Goal: Check status: Check status

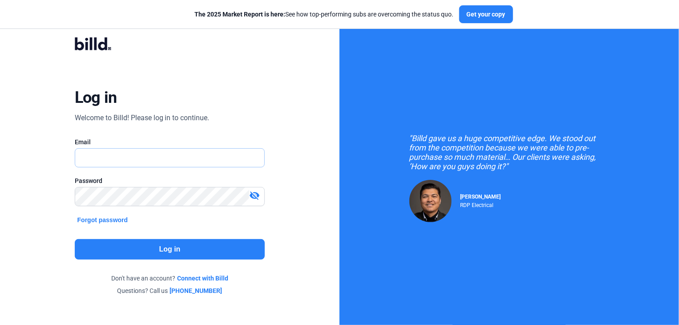
click at [106, 159] on input "text" at bounding box center [165, 158] width 180 height 18
type input "[EMAIL_ADDRESS][DOMAIN_NAME]"
click at [163, 250] on button "Log in" at bounding box center [170, 249] width 191 height 20
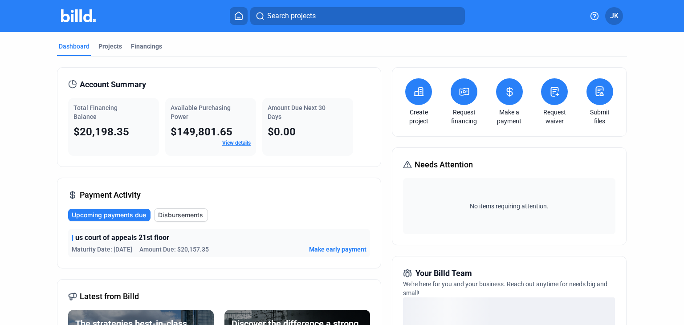
scroll to position [102, 0]
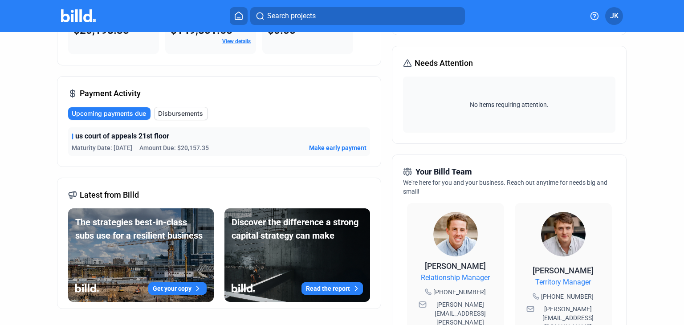
click at [199, 146] on span "Amount Due: $20,157.35" at bounding box center [173, 147] width 69 height 9
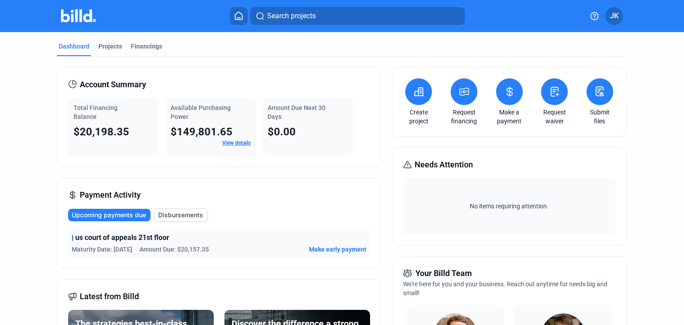
click at [321, 246] on span "Make early payment" at bounding box center [337, 249] width 57 height 9
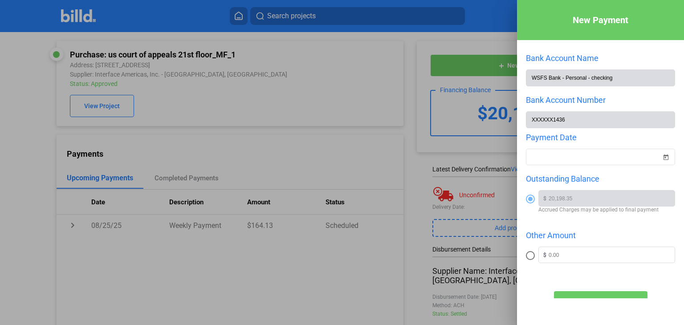
click at [305, 102] on div at bounding box center [342, 162] width 684 height 325
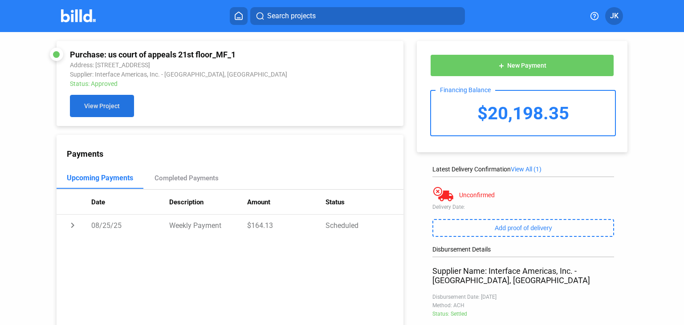
click at [107, 107] on span "View Project" at bounding box center [102, 106] width 36 height 7
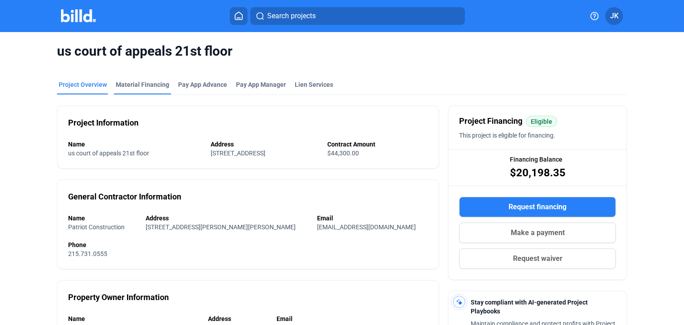
click at [126, 87] on div "Material Financing" at bounding box center [142, 84] width 53 height 9
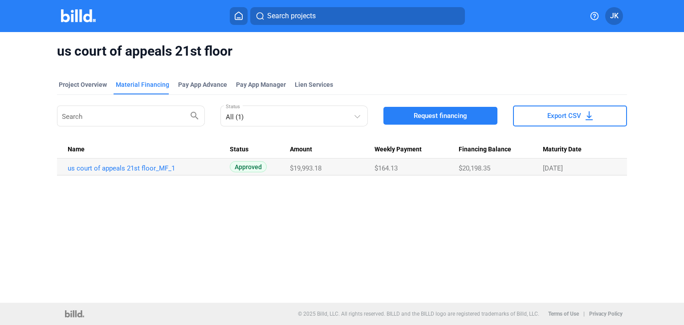
drag, startPoint x: 324, startPoint y: 166, endPoint x: 288, endPoint y: 170, distance: 35.3
click at [288, 170] on tr "us court of appeals 21st floor_MF_1 Approved $19,993.18 $164.13 $20,198.35 [DAT…" at bounding box center [342, 166] width 570 height 17
copy tr "$19,993.18"
click at [90, 85] on div "Project Overview" at bounding box center [83, 84] width 48 height 9
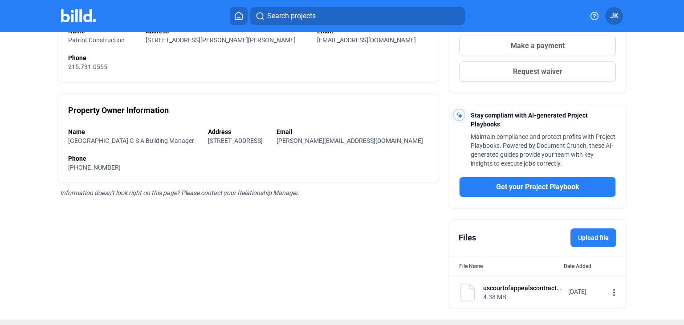
scroll to position [202, 0]
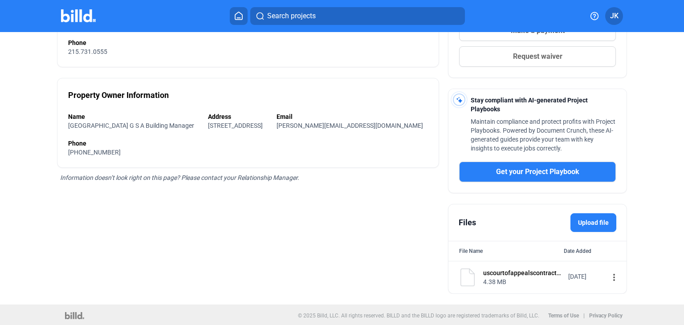
click at [609, 276] on mat-icon "more_vert" at bounding box center [614, 277] width 11 height 11
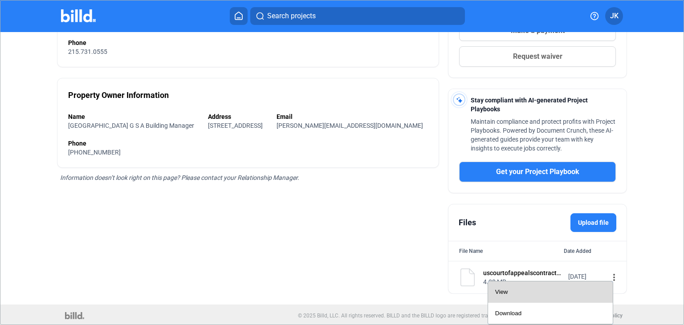
click at [540, 295] on div "View" at bounding box center [550, 291] width 110 height 21
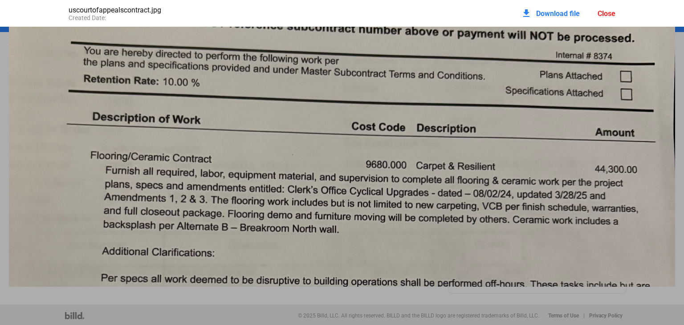
scroll to position [640, 0]
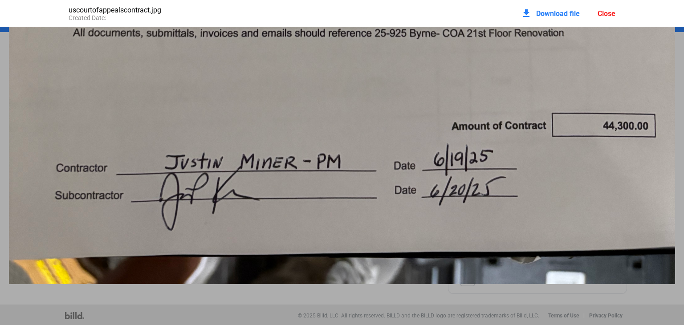
click at [607, 13] on div "Close" at bounding box center [606, 13] width 18 height 8
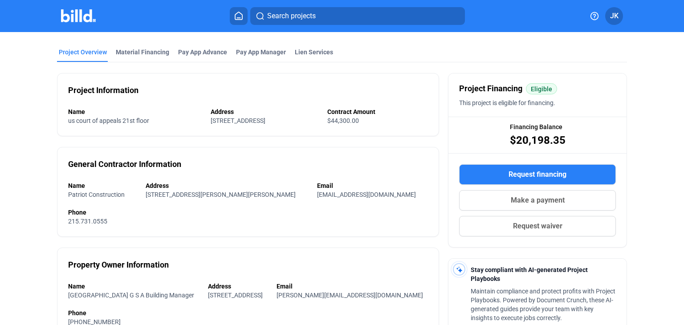
scroll to position [0, 0]
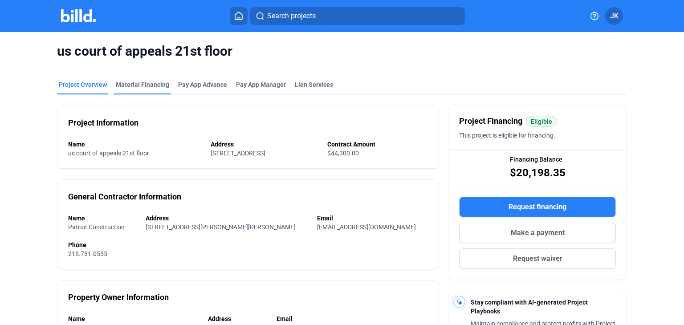
click at [132, 84] on div "Material Financing" at bounding box center [142, 84] width 53 height 9
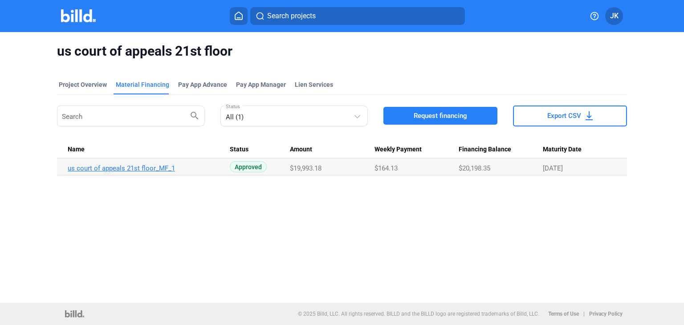
click at [147, 171] on link "us court of appeals 21st floor_MF_1" at bounding box center [145, 168] width 154 height 8
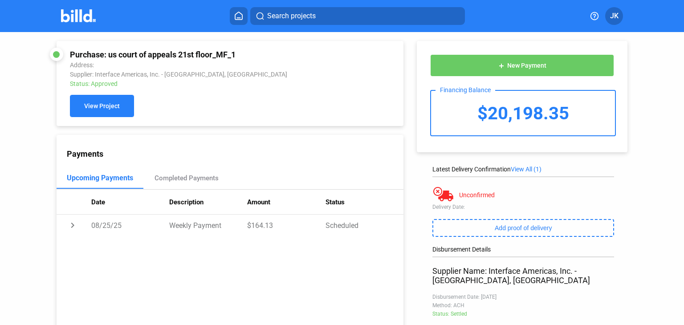
click at [91, 111] on button "View Project" at bounding box center [102, 106] width 64 height 22
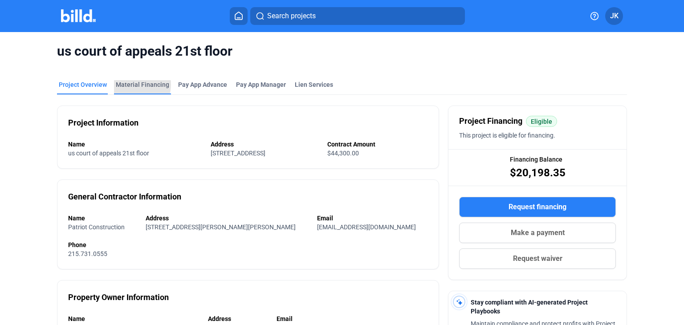
click at [132, 85] on div "Material Financing" at bounding box center [142, 84] width 53 height 9
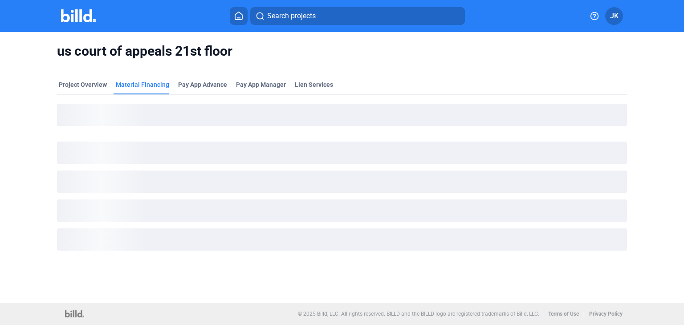
click at [84, 17] on img at bounding box center [78, 15] width 35 height 13
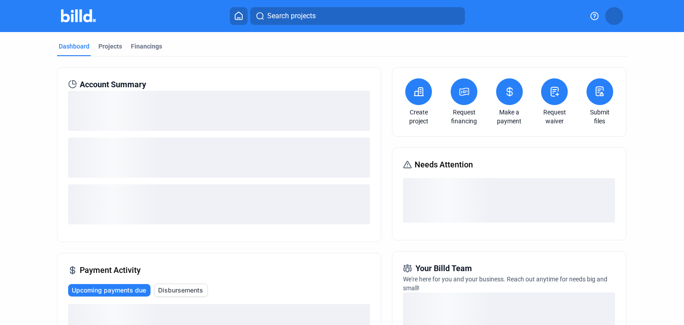
click at [81, 17] on img at bounding box center [78, 15] width 35 height 13
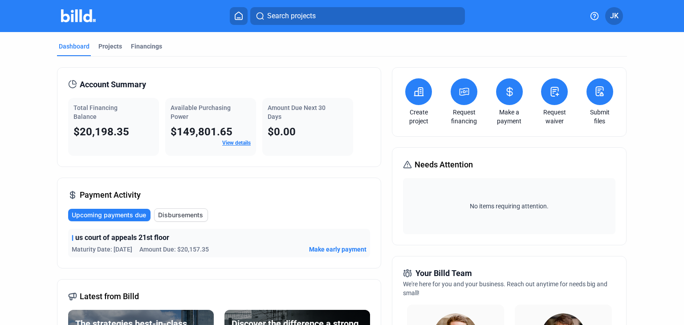
click at [226, 142] on link "View details" at bounding box center [236, 143] width 28 height 6
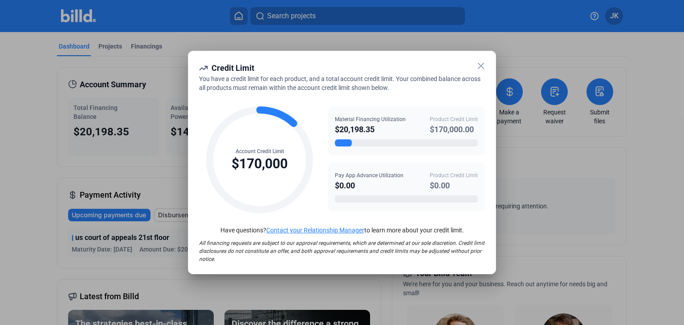
click at [479, 66] on icon at bounding box center [480, 66] width 11 height 11
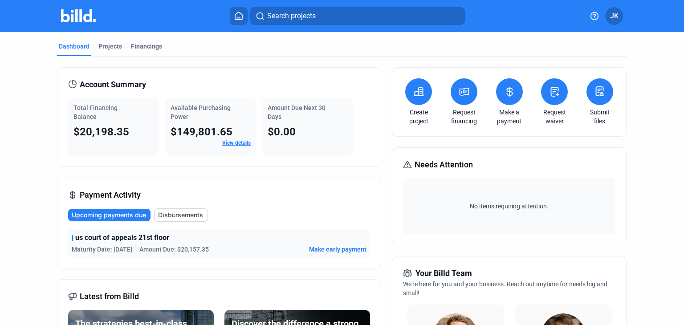
click at [177, 213] on span "Disbursements" at bounding box center [180, 215] width 45 height 9
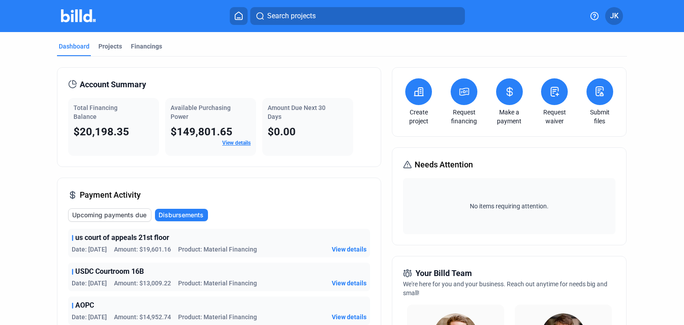
drag, startPoint x: 145, startPoint y: 247, endPoint x: 172, endPoint y: 248, distance: 26.7
click at [172, 248] on div "Date: [DATE] Amount: $19,601.16 Product: Material Financing" at bounding box center [164, 249] width 185 height 9
copy span "19,601.16"
